Goal: Book appointment/travel/reservation

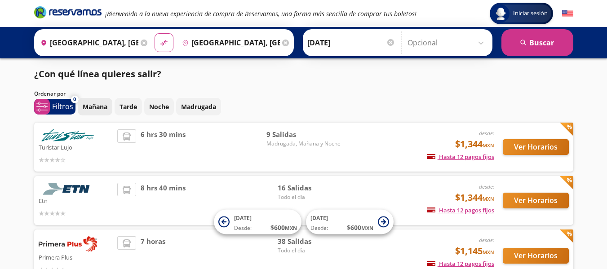
click at [101, 111] on button "Mañana" at bounding box center [95, 107] width 35 height 18
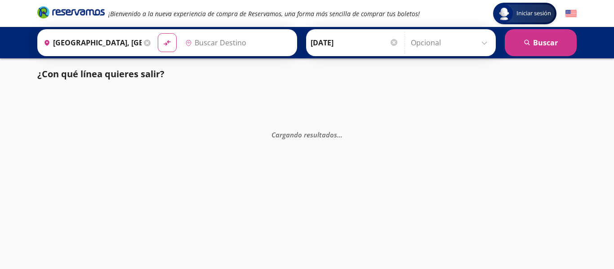
type input "[GEOGRAPHIC_DATA], [GEOGRAPHIC_DATA]"
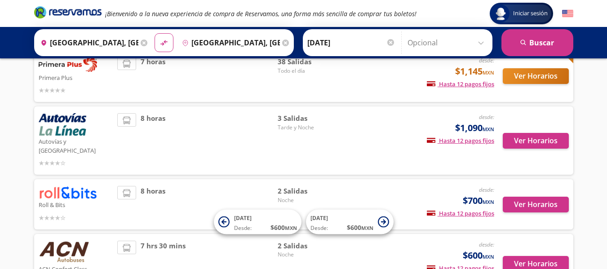
scroll to position [225, 0]
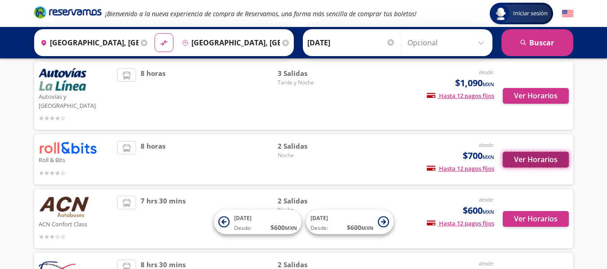
click at [548, 155] on button "Ver Horarios" at bounding box center [536, 160] width 66 height 16
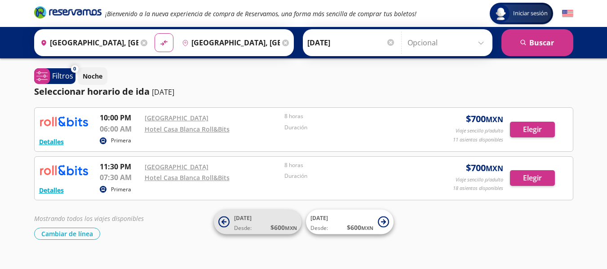
click at [259, 223] on span "Desde: $ 600 MXN" at bounding box center [265, 227] width 63 height 9
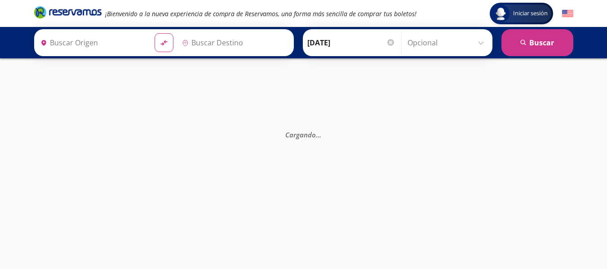
type input "[GEOGRAPHIC_DATA], [GEOGRAPHIC_DATA]"
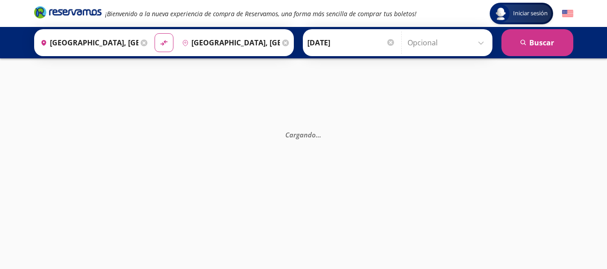
scroll to position [33, 0]
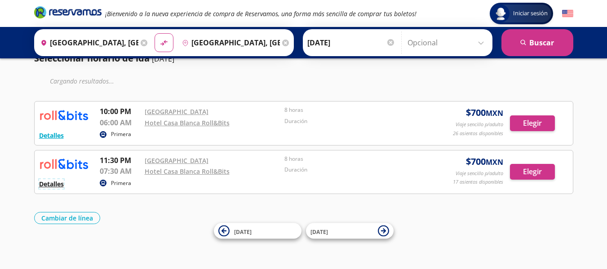
click at [44, 182] on button "Detalles" at bounding box center [51, 183] width 25 height 9
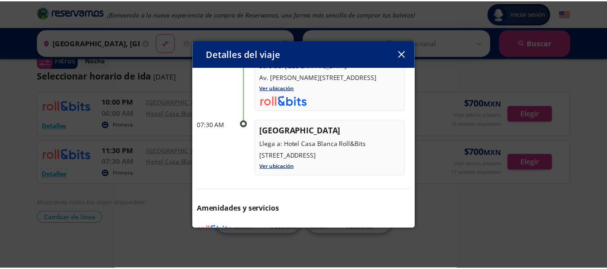
scroll to position [90, 0]
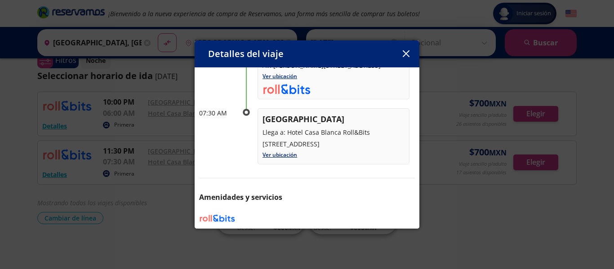
click at [404, 57] on icon "button" at bounding box center [406, 53] width 7 height 7
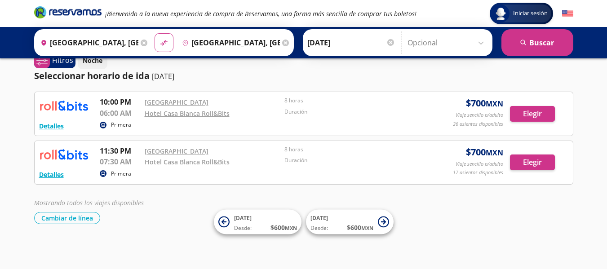
scroll to position [0, 0]
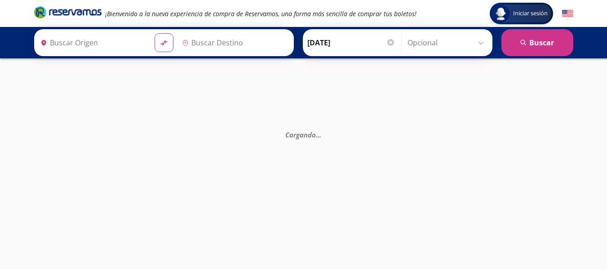
type input "[GEOGRAPHIC_DATA], [GEOGRAPHIC_DATA]"
